Goal: Check status: Check status

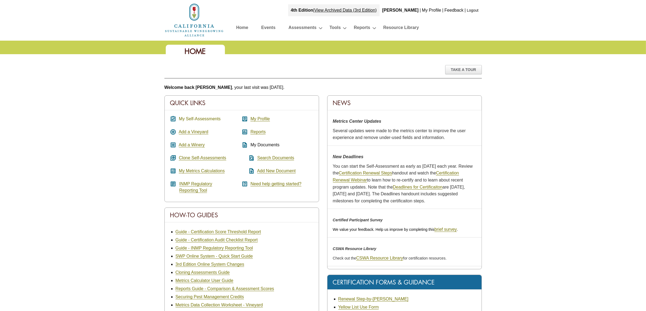
click at [208, 119] on link "My Self-Assessments" at bounding box center [200, 119] width 42 height 5
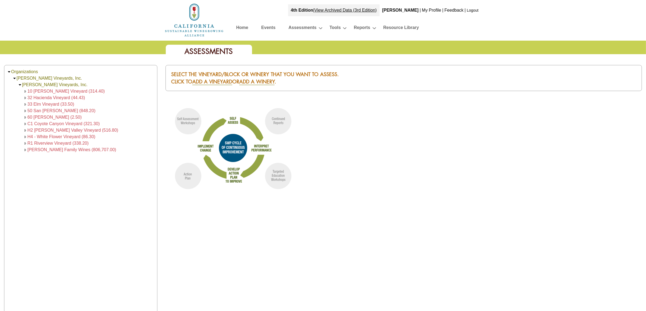
click at [56, 90] on span "10 [PERSON_NAME] Vineyard (314.40)" at bounding box center [65, 91] width 77 height 5
